Goal: Find specific page/section: Find specific page/section

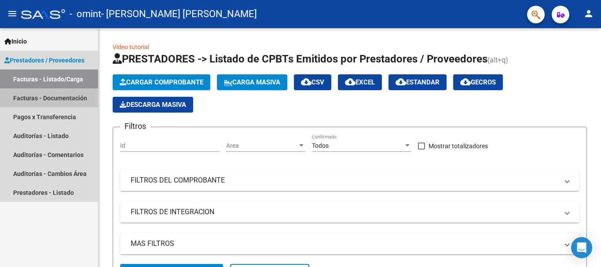
click at [80, 98] on link "Facturas - Documentación" at bounding box center [49, 97] width 98 height 19
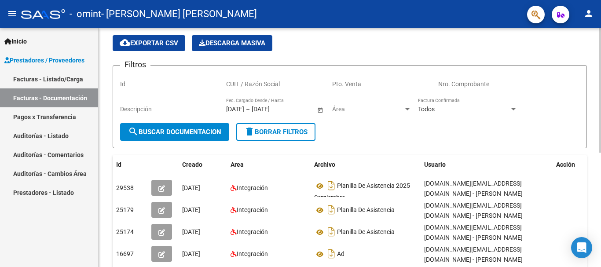
click at [596, 138] on div "PRESTADORES -> Comprobantes - Documentación Respaldatoria cloud_download Export…" at bounding box center [351, 225] width 505 height 452
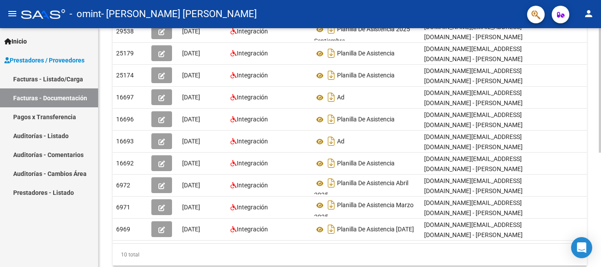
scroll to position [188, 0]
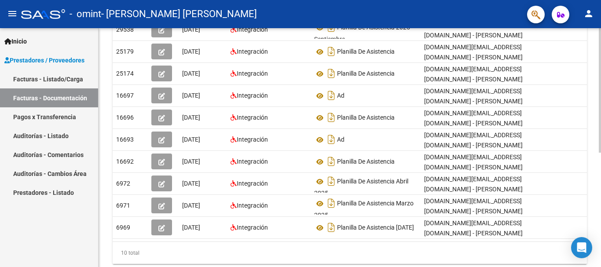
click at [600, 219] on div at bounding box center [600, 191] width 2 height 125
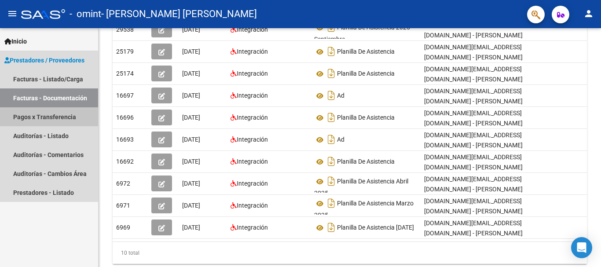
click at [62, 114] on link "Pagos x Transferencia" at bounding box center [49, 116] width 98 height 19
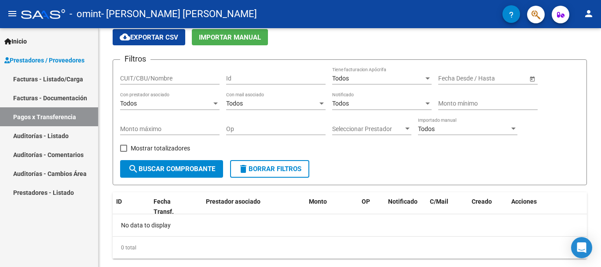
scroll to position [55, 0]
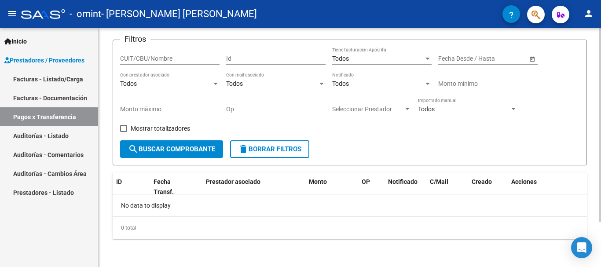
click at [197, 148] on span "search Buscar Comprobante" at bounding box center [171, 149] width 87 height 8
click at [301, 146] on span "delete Borrar Filtros" at bounding box center [269, 149] width 63 height 8
click at [196, 155] on button "search Buscar Comprobante" at bounding box center [171, 149] width 103 height 18
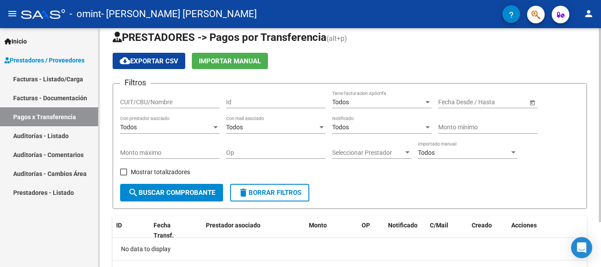
scroll to position [0, 0]
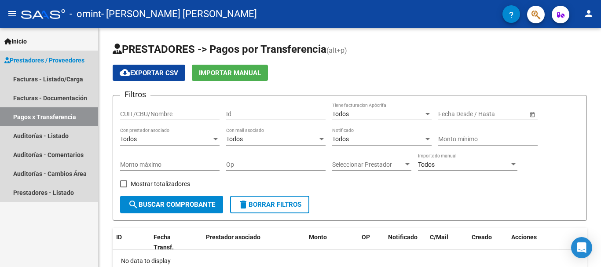
click at [45, 67] on link "Prestadores / Proveedores" at bounding box center [49, 60] width 98 height 19
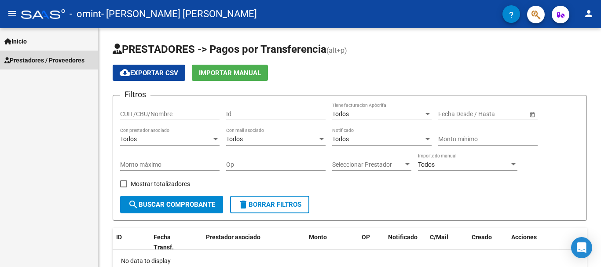
click at [45, 65] on link "Prestadores / Proveedores" at bounding box center [49, 60] width 98 height 19
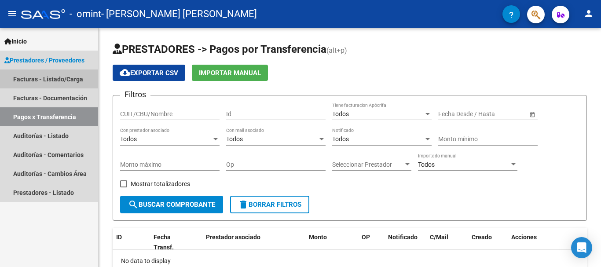
click at [47, 78] on link "Facturas - Listado/Carga" at bounding box center [49, 79] width 98 height 19
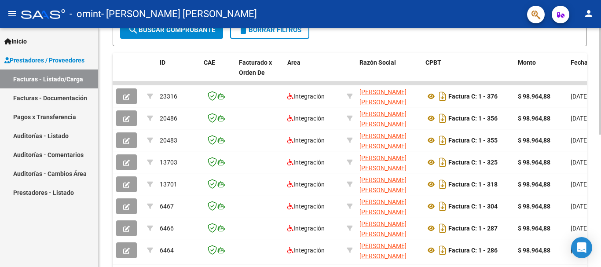
scroll to position [248, 0]
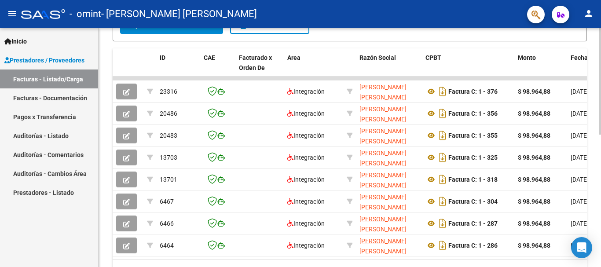
click at [591, 219] on div "Video tutorial PRESTADORES -> Listado de CPBTs Emitidos por Prestadores / Prove…" at bounding box center [351, 44] width 505 height 529
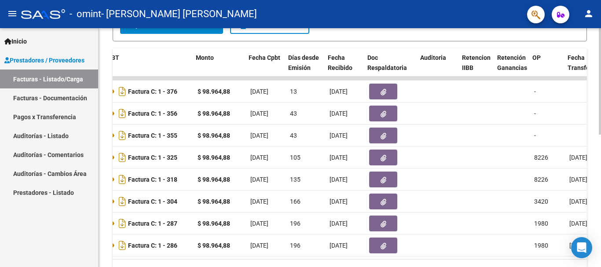
scroll to position [0, 322]
